Goal: Transaction & Acquisition: Register for event/course

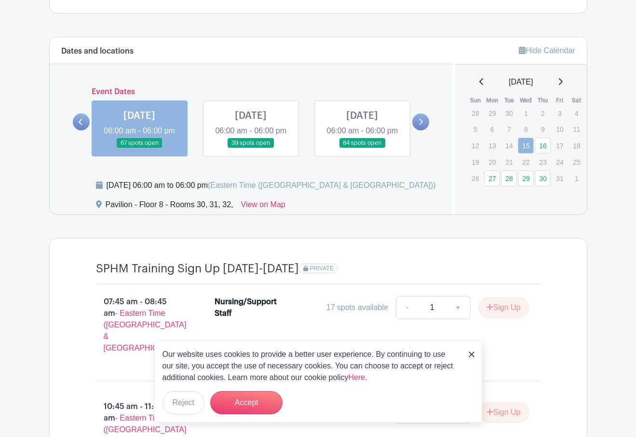
scroll to position [772, 0]
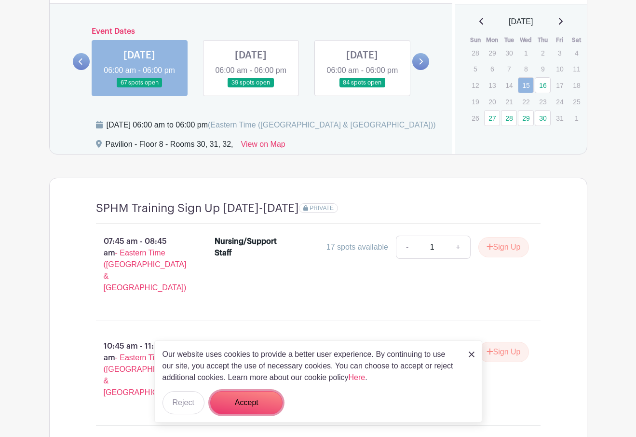
drag, startPoint x: 257, startPoint y: 402, endPoint x: 262, endPoint y: 403, distance: 5.3
click at [257, 402] on button "Accept" at bounding box center [246, 402] width 72 height 23
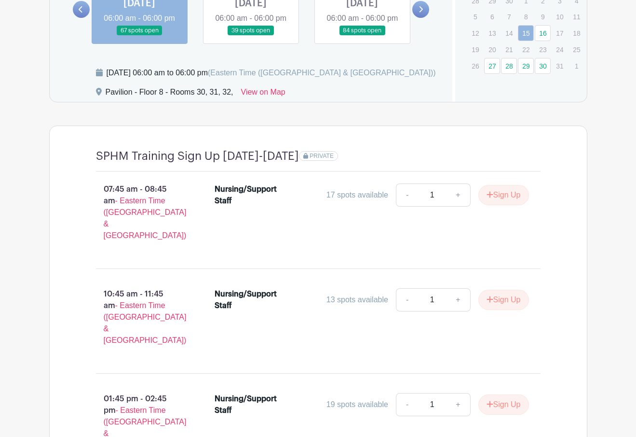
scroll to position [676, 0]
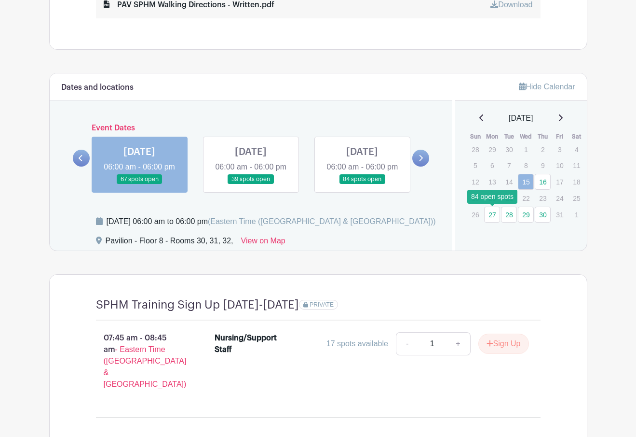
click at [493, 216] on link "27" at bounding box center [492, 215] width 16 height 16
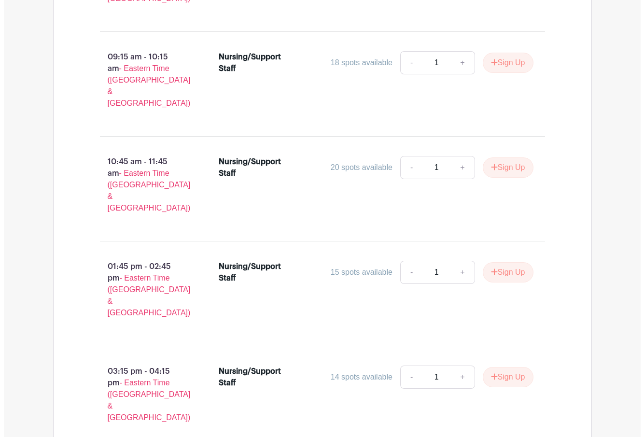
scroll to position [1065, 0]
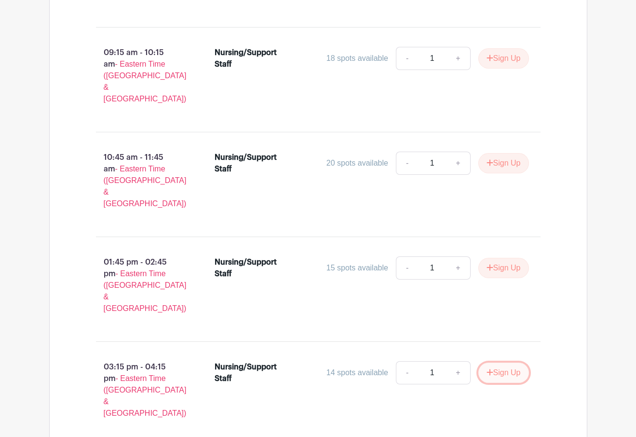
click at [511, 362] on button "Sign Up" at bounding box center [504, 372] width 51 height 20
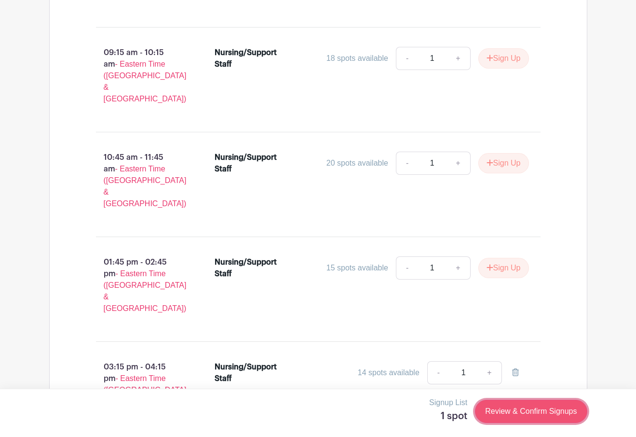
click at [523, 414] on link "Review & Confirm Signups" at bounding box center [531, 411] width 112 height 23
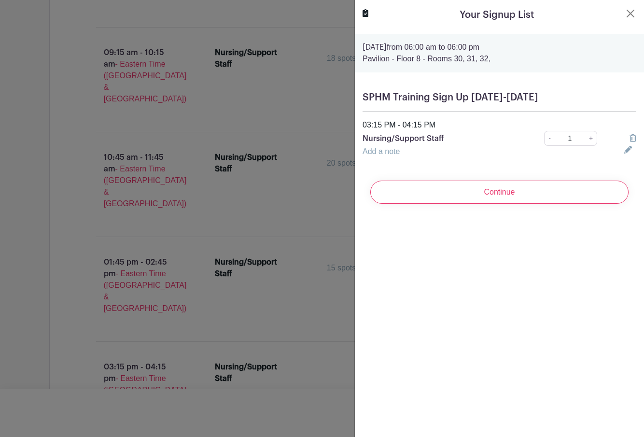
click at [512, 190] on input "Continue" at bounding box center [499, 191] width 258 height 23
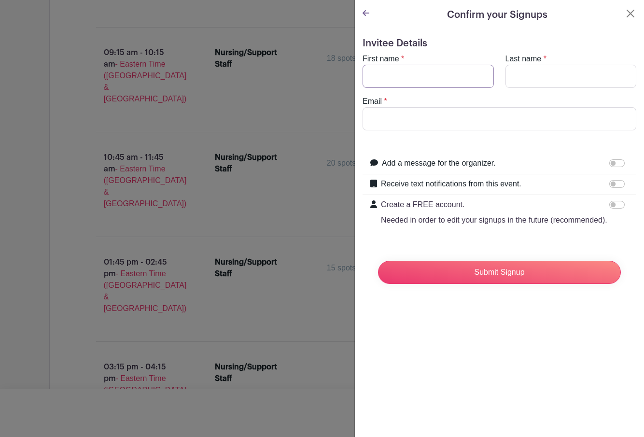
click at [414, 80] on input "First name" at bounding box center [427, 76] width 131 height 23
type input "Kayla"
type input "[PERSON_NAME]"
type input "[EMAIL_ADDRESS][DOMAIN_NAME]"
click at [609, 185] on input "Receive text notifications from this event." at bounding box center [616, 184] width 15 height 8
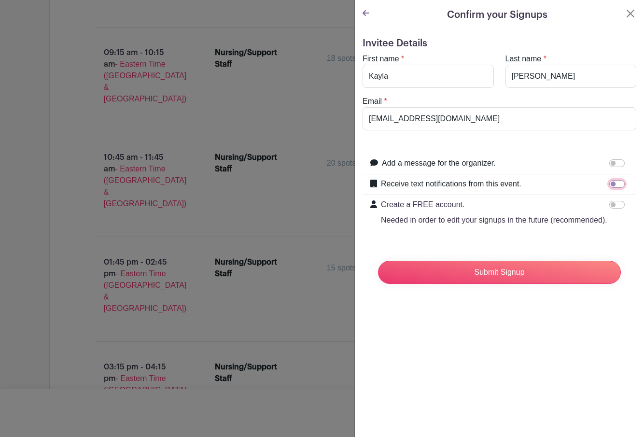
checkbox input "true"
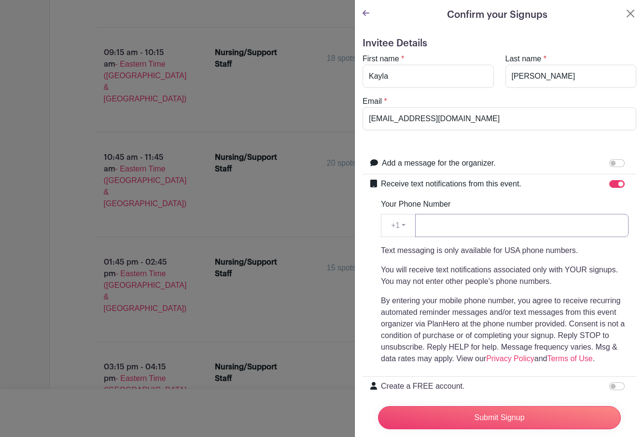
click at [461, 228] on input "Your Phone Number" at bounding box center [521, 225] width 213 height 23
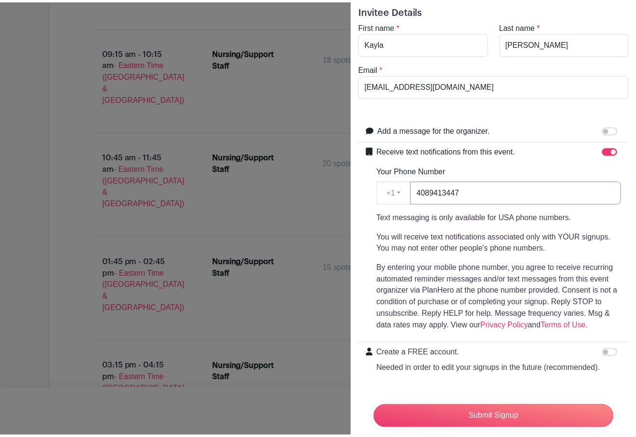
scroll to position [70, 0]
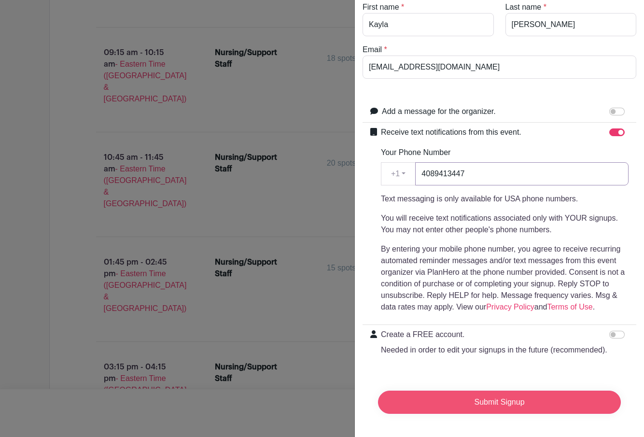
type input "4089413447"
click at [498, 396] on input "Submit Signup" at bounding box center [499, 401] width 243 height 23
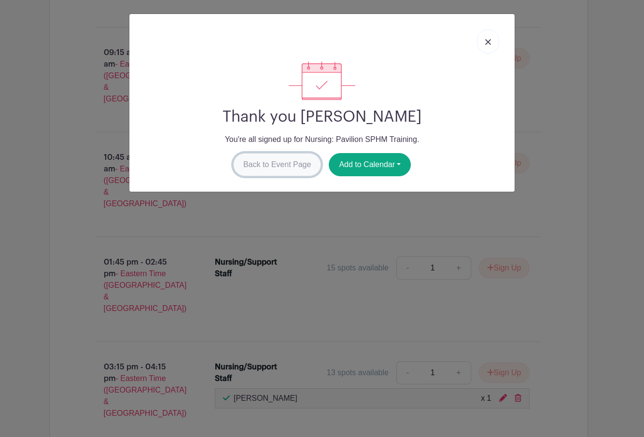
click at [274, 168] on link "Back to Event Page" at bounding box center [277, 164] width 88 height 23
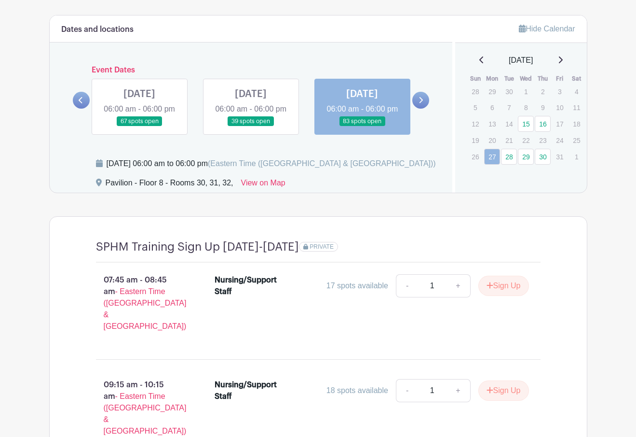
scroll to position [829, 0]
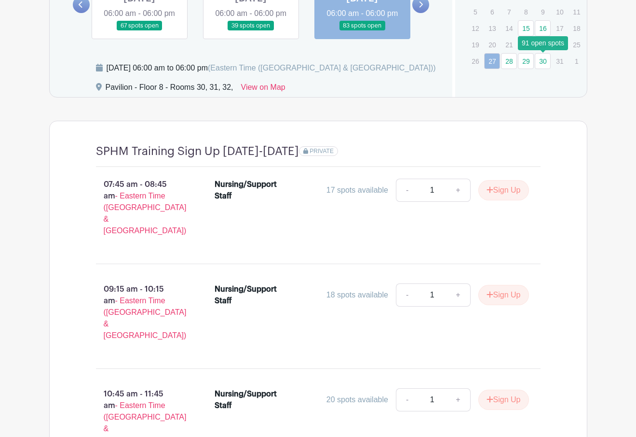
click at [540, 64] on link "30" at bounding box center [543, 61] width 16 height 16
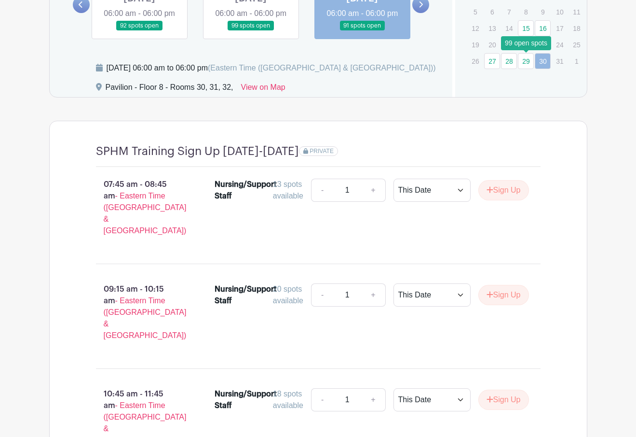
click at [528, 65] on link "29" at bounding box center [526, 61] width 16 height 16
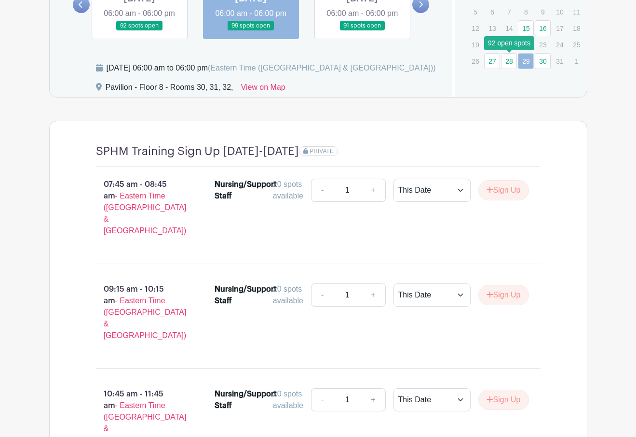
click at [509, 59] on link "28" at bounding box center [509, 61] width 16 height 16
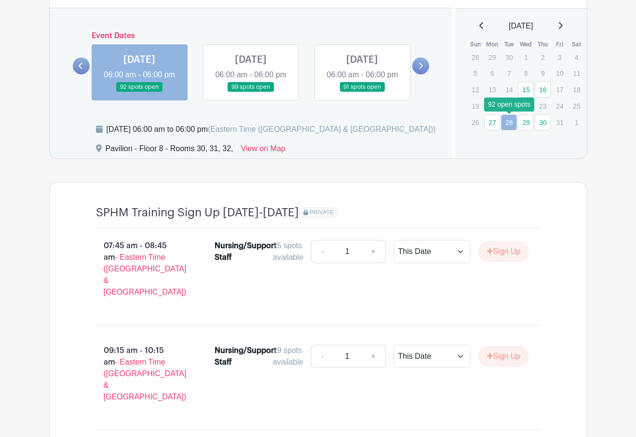
scroll to position [732, 0]
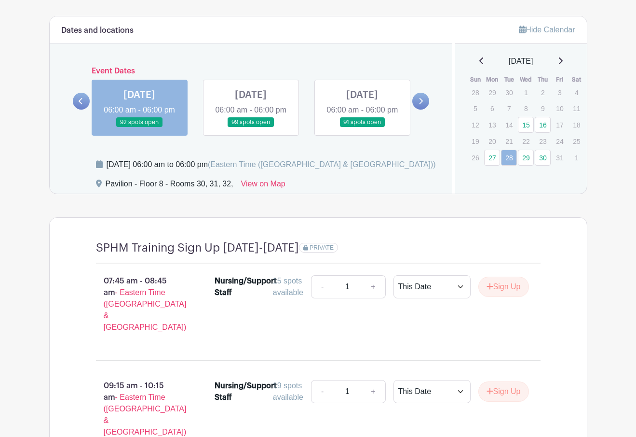
click at [563, 64] on icon at bounding box center [560, 61] width 5 height 8
click at [14, 253] on main "Log In Sign Up for Free SMS Safe Patient Handling Nursing: Pavilion SPHM Traini…" at bounding box center [318, 83] width 636 height 1631
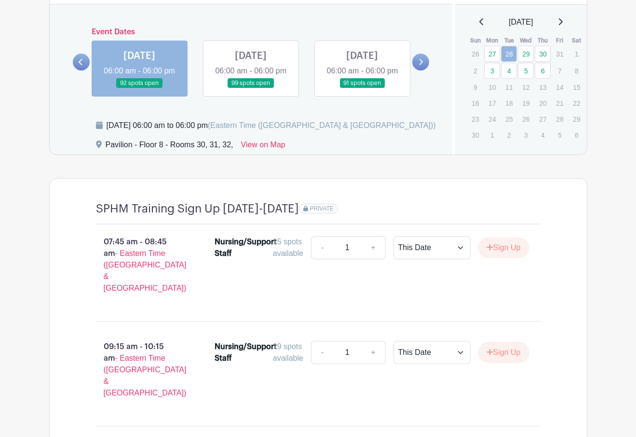
scroll to position [684, 0]
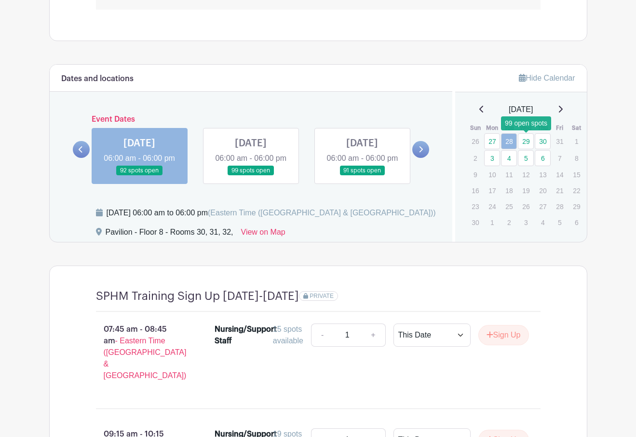
click at [529, 139] on link "29" at bounding box center [526, 141] width 16 height 16
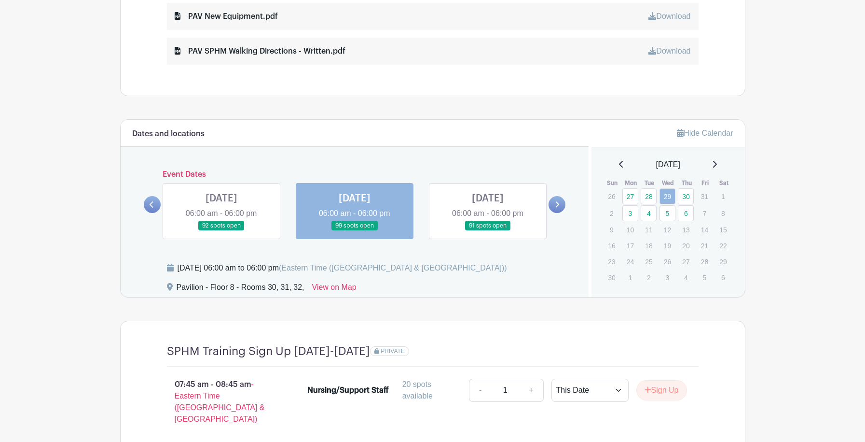
scroll to position [684, 0]
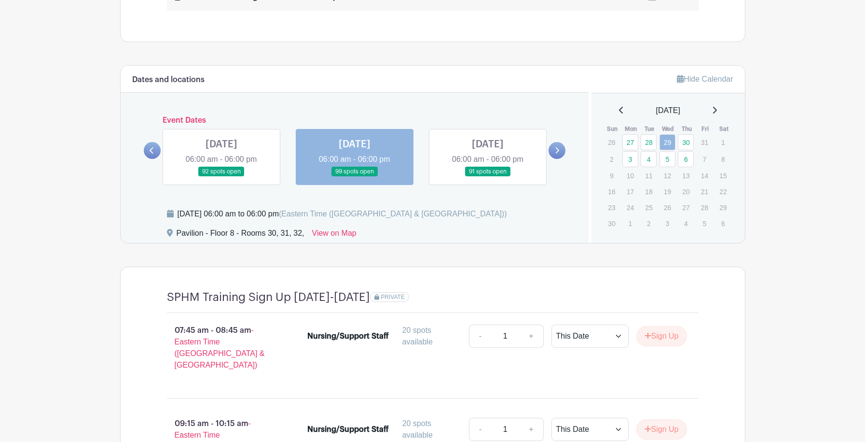
click at [619, 110] on icon at bounding box center [621, 110] width 4 height 7
click at [633, 210] on link "27" at bounding box center [630, 207] width 16 height 16
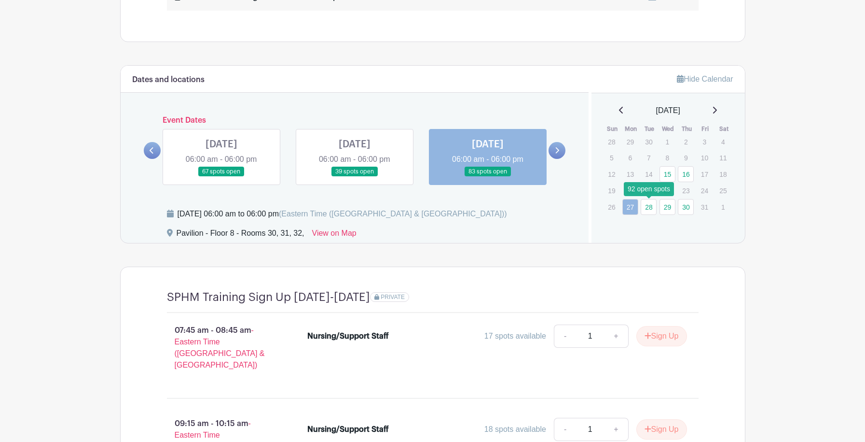
click at [636, 209] on link "28" at bounding box center [649, 207] width 16 height 16
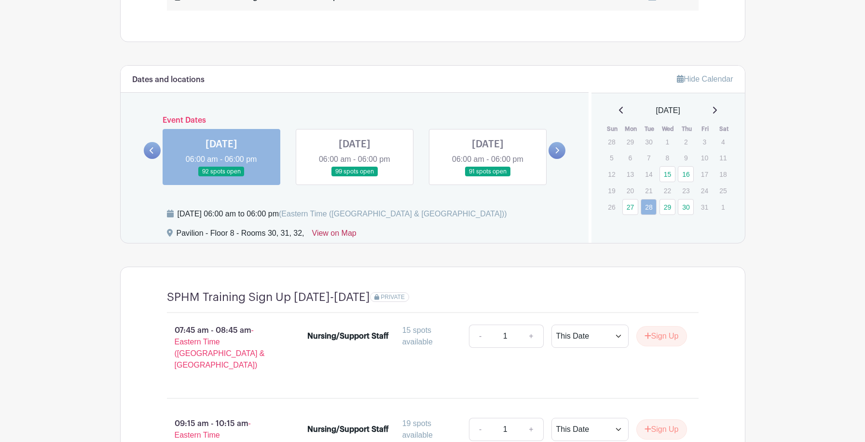
click at [327, 235] on link "View on Map" at bounding box center [334, 234] width 44 height 15
drag, startPoint x: 661, startPoint y: 334, endPoint x: 668, endPoint y: 333, distance: 7.3
click at [636, 333] on button "Sign Up" at bounding box center [661, 336] width 51 height 20
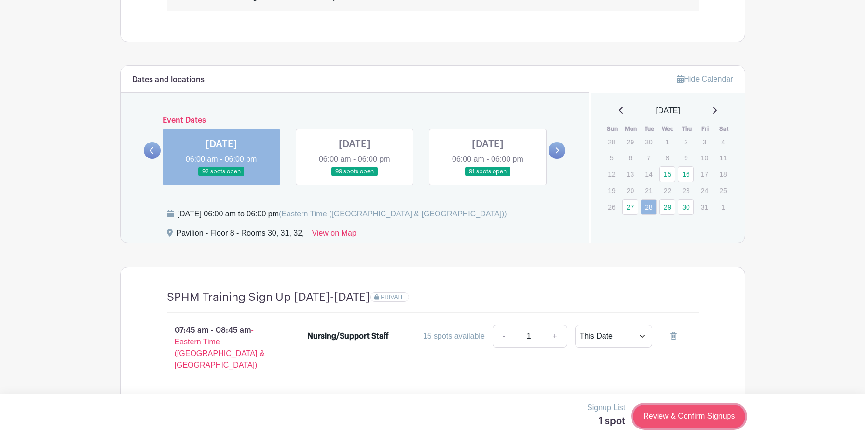
click at [636, 418] on link "Review & Confirm Signups" at bounding box center [689, 415] width 112 height 23
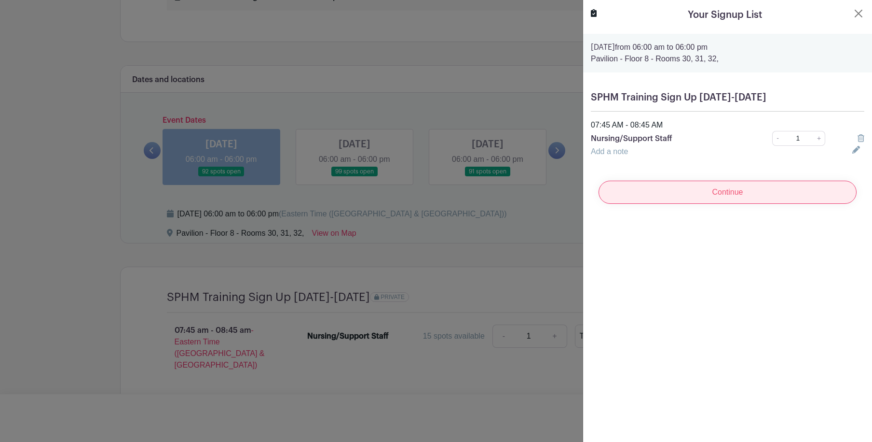
drag, startPoint x: 758, startPoint y: 195, endPoint x: 757, endPoint y: 190, distance: 5.8
click at [636, 195] on input "Continue" at bounding box center [728, 191] width 258 height 23
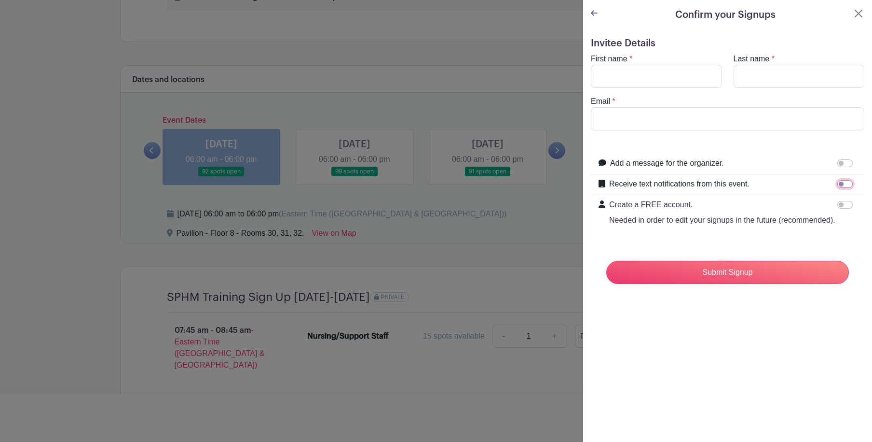
click at [636, 187] on input "Receive text notifications from this event." at bounding box center [845, 184] width 15 height 8
checkbox input "true"
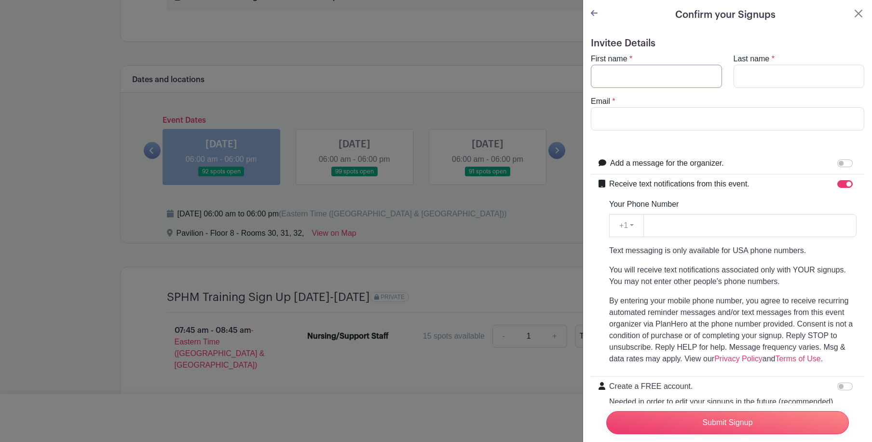
click at [636, 73] on input "First name" at bounding box center [656, 76] width 131 height 23
type input "Savannah"
type input "[PERSON_NAME]"
click at [636, 118] on input "Email" at bounding box center [728, 118] width 274 height 23
type input "[EMAIL_ADDRESS][DOMAIN_NAME]"
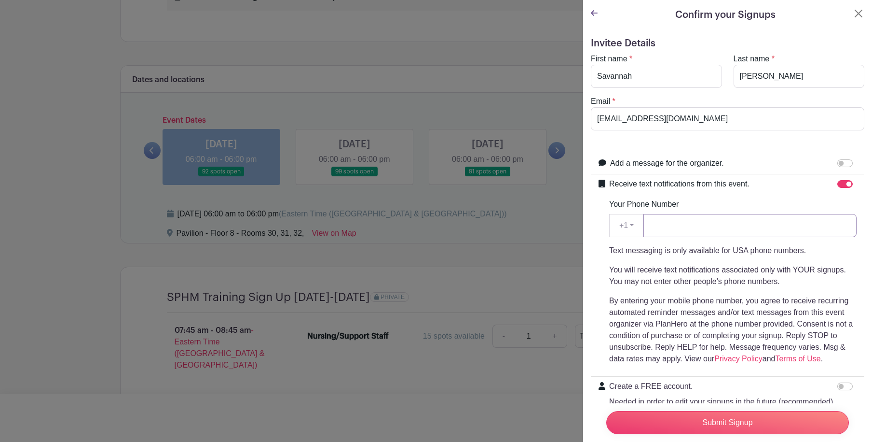
drag, startPoint x: 686, startPoint y: 232, endPoint x: 699, endPoint y: 228, distance: 14.1
click at [636, 232] on input "Your Phone Number" at bounding box center [750, 225] width 213 height 23
type input "4196033282"
click at [636, 427] on div "Submit Signup" at bounding box center [728, 422] width 258 height 39
click at [636, 417] on input "Submit Signup" at bounding box center [728, 422] width 243 height 23
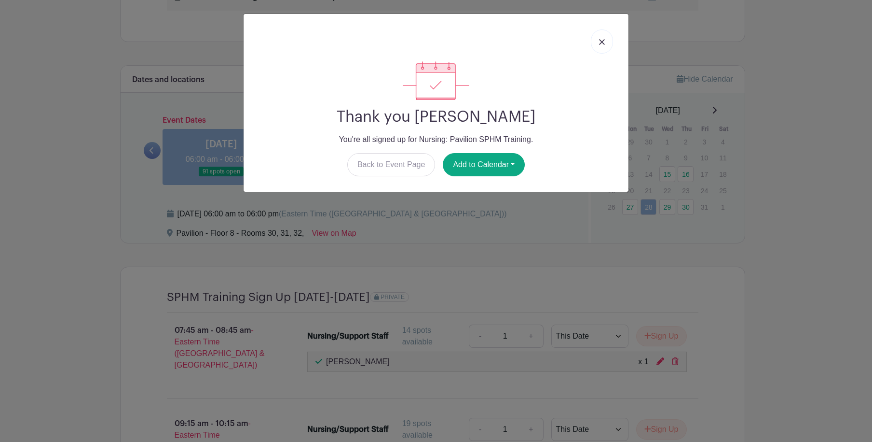
click at [605, 43] on img at bounding box center [602, 42] width 6 height 6
